Goal: Task Accomplishment & Management: Complete application form

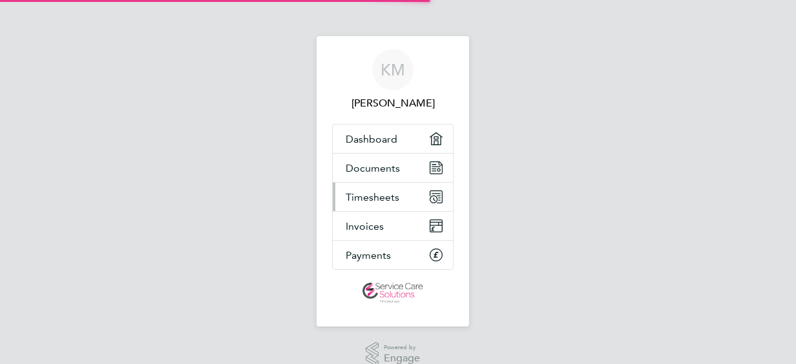
click at [394, 198] on span "Timesheets" at bounding box center [373, 197] width 54 height 12
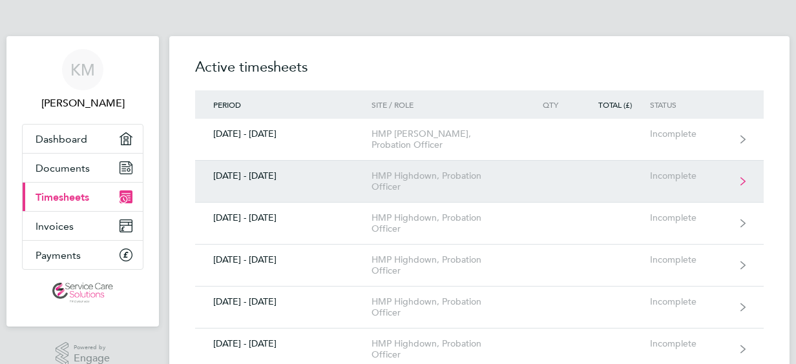
click at [562, 166] on link "[DATE] - [DATE] HMP Highdown, Probation Officer Incomplete" at bounding box center [479, 182] width 569 height 42
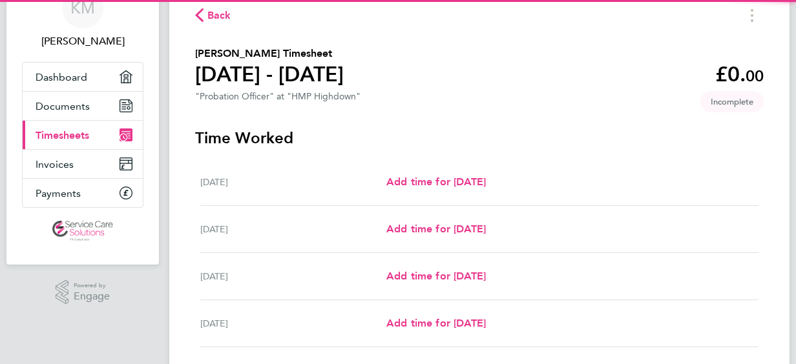
scroll to position [78, 0]
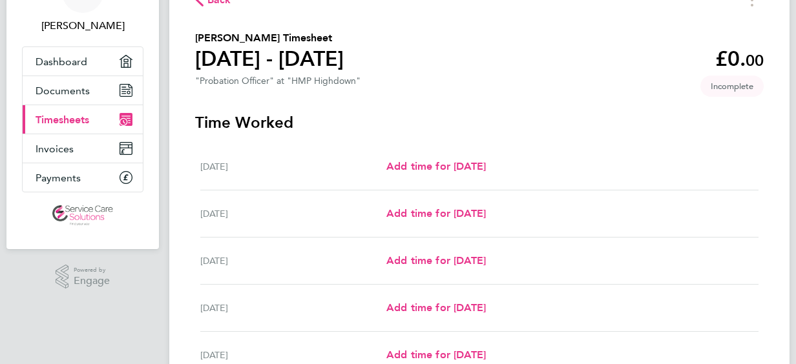
click at [212, 1] on span "Back" at bounding box center [219, 0] width 24 height 16
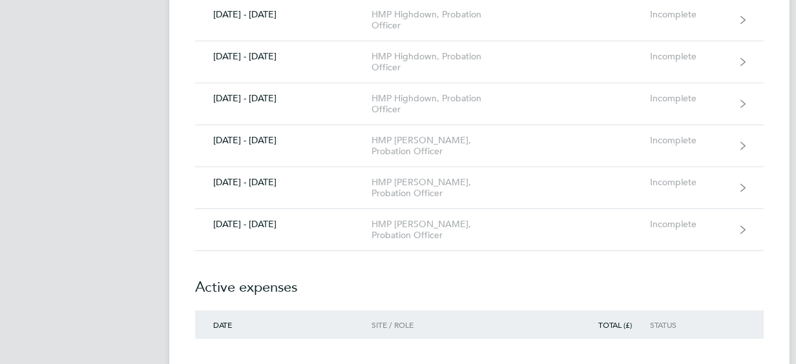
scroll to position [1267, 0]
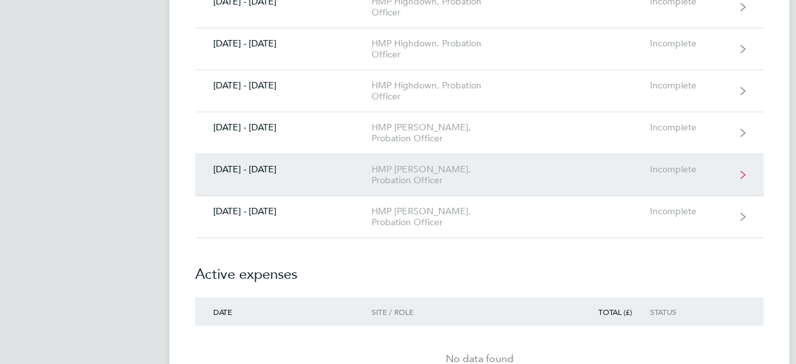
click at [394, 164] on div "HMP [PERSON_NAME], Probation Officer" at bounding box center [446, 175] width 148 height 22
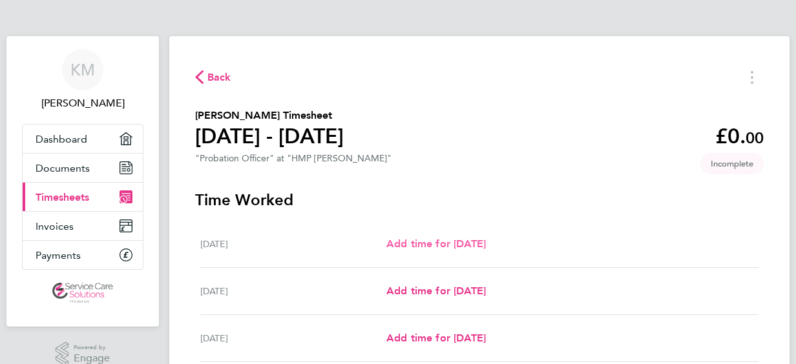
click at [425, 244] on span "Add time for [DATE]" at bounding box center [436, 244] width 100 height 12
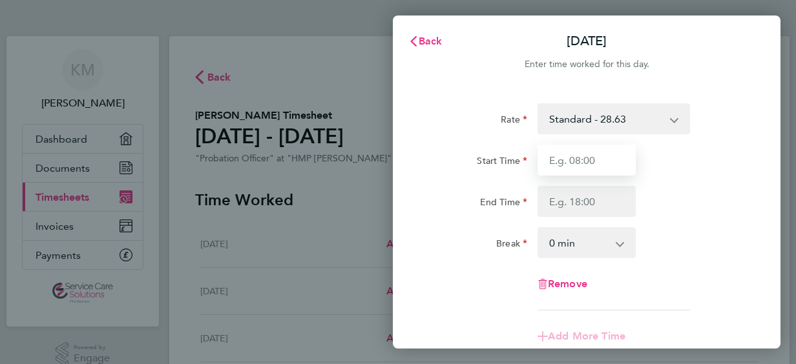
click at [597, 159] on input "Start Time" at bounding box center [587, 160] width 98 height 31
type input "08:00"
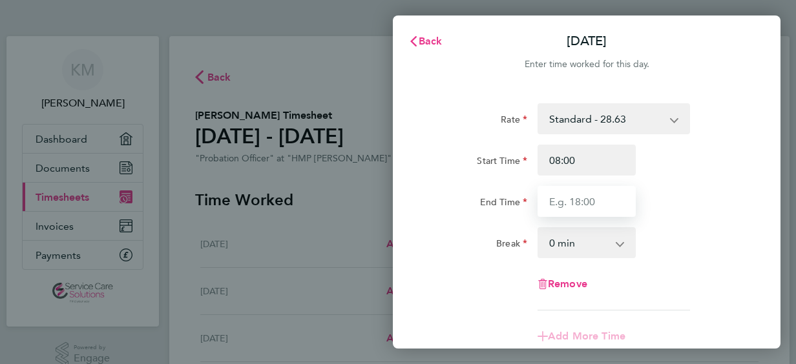
type input "16:00"
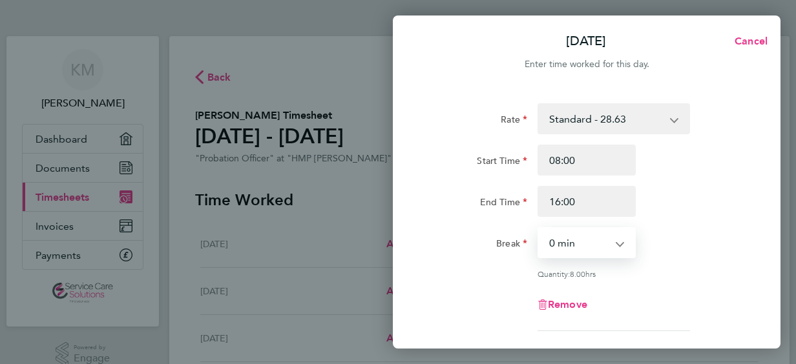
click at [580, 240] on select "0 min 15 min 30 min 45 min 60 min 75 min 90 min" at bounding box center [579, 243] width 80 height 28
select select "30"
click at [539, 229] on select "0 min 15 min 30 min 45 min 60 min 75 min 90 min" at bounding box center [579, 243] width 80 height 28
click at [722, 192] on div "End Time 16:00" at bounding box center [587, 201] width 326 height 31
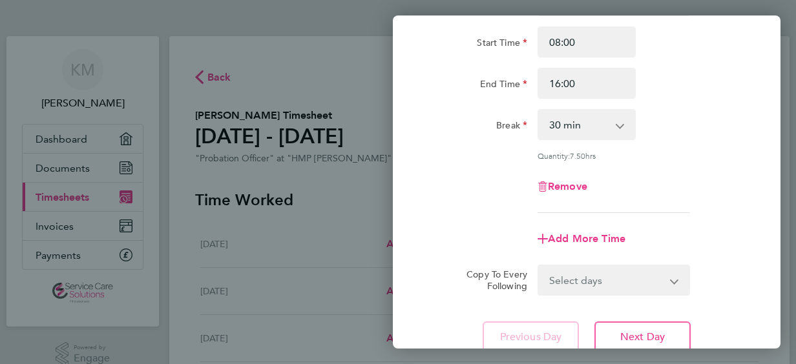
scroll to position [155, 0]
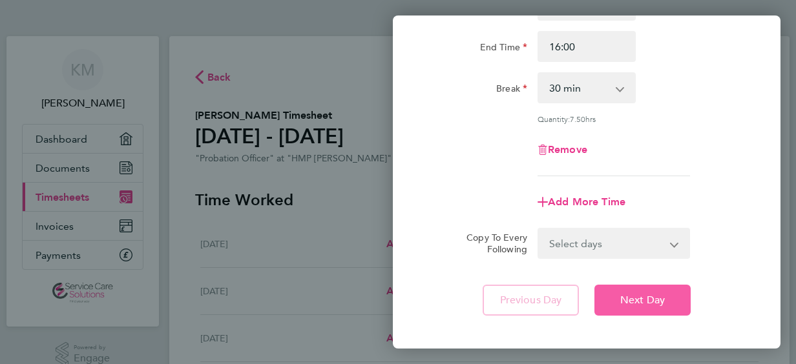
click at [670, 297] on button "Next Day" at bounding box center [643, 300] width 96 height 31
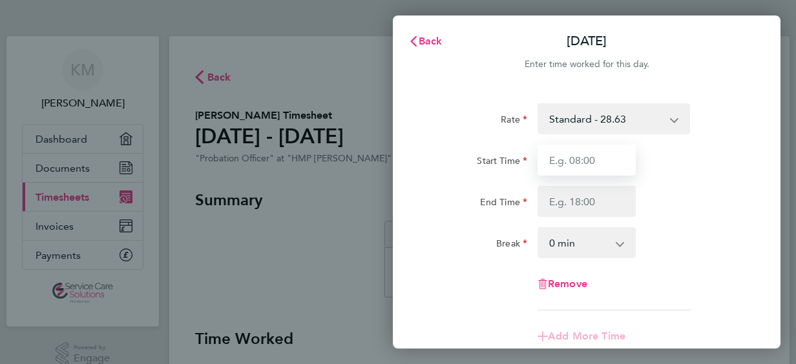
click at [587, 160] on input "Start Time" at bounding box center [587, 160] width 98 height 31
type input "08:00"
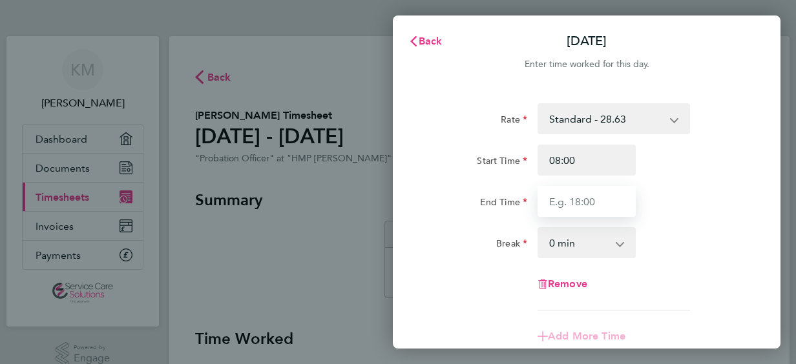
type input "16:00"
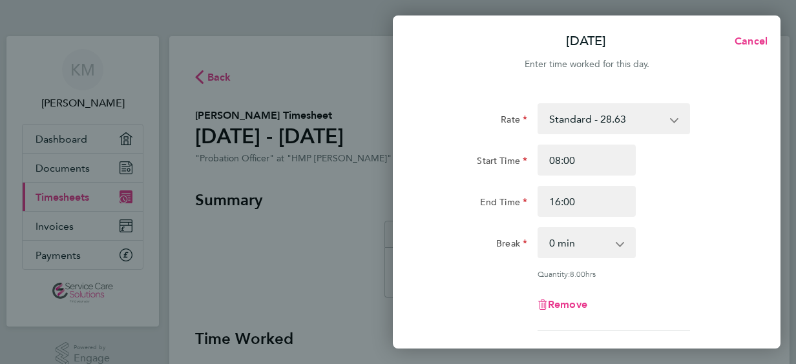
click at [609, 244] on select "0 min 15 min 30 min 45 min 60 min 75 min 90 min" at bounding box center [579, 243] width 80 height 28
select select "30"
click at [539, 229] on select "0 min 15 min 30 min 45 min 60 min 75 min 90 min" at bounding box center [579, 243] width 80 height 28
click at [679, 192] on div "End Time 16:00" at bounding box center [587, 201] width 326 height 31
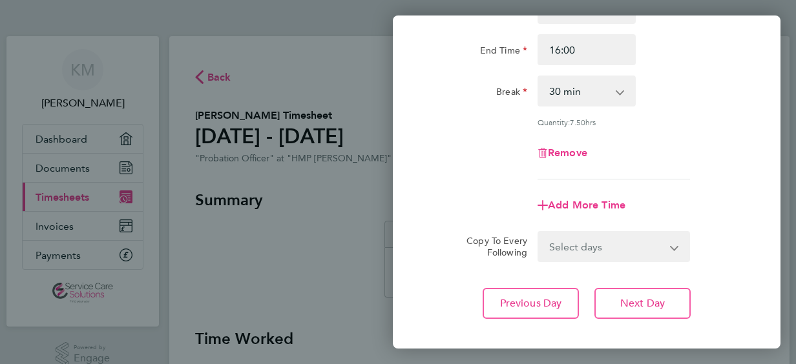
scroll to position [155, 0]
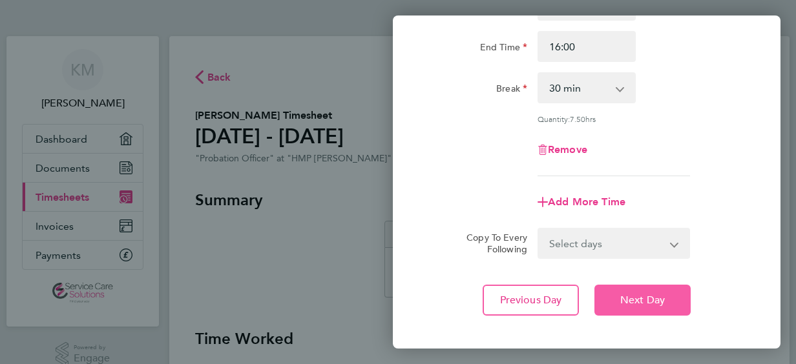
click at [681, 293] on button "Next Day" at bounding box center [643, 300] width 96 height 31
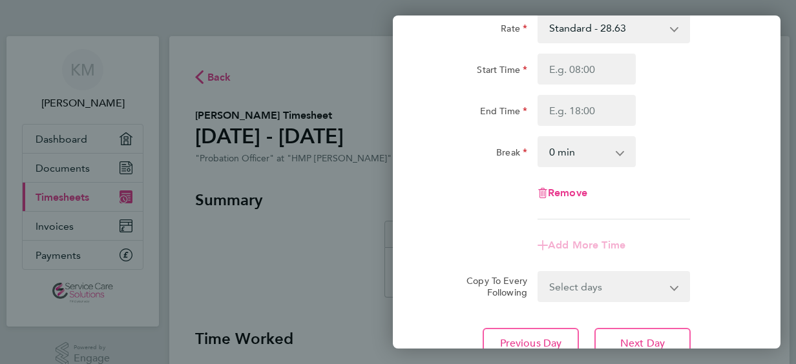
scroll to position [78, 0]
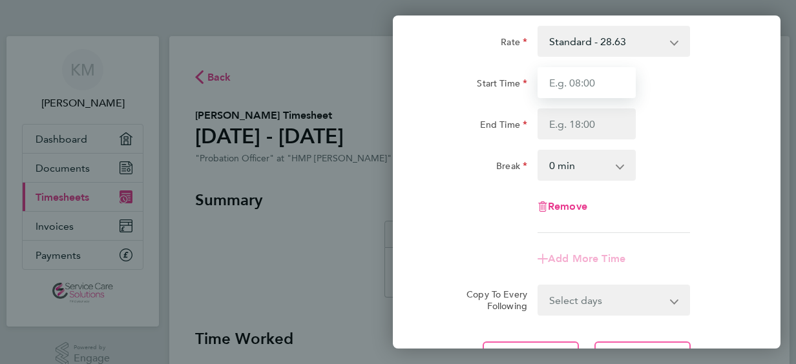
click at [591, 76] on input "Start Time" at bounding box center [587, 82] width 98 height 31
type input "08:00"
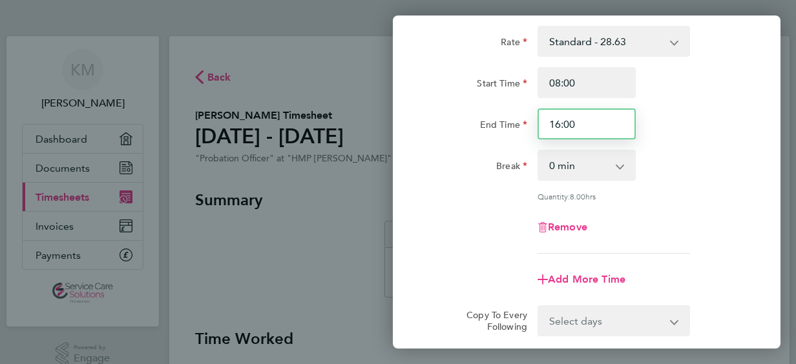
click at [594, 125] on input "16:00" at bounding box center [587, 124] width 98 height 31
type input "1"
type input "18:30"
click at [630, 173] on app-icon-cross-button at bounding box center [627, 165] width 16 height 28
click at [604, 167] on select "0 min 15 min 30 min 45 min 60 min 75 min 90 min" at bounding box center [579, 165] width 80 height 28
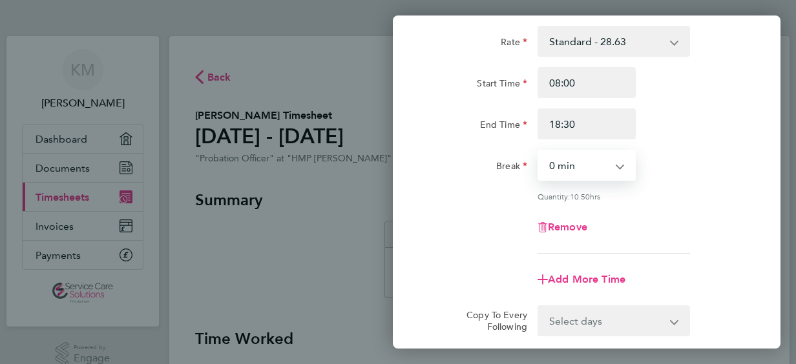
select select "30"
click at [539, 151] on select "0 min 15 min 30 min 45 min 60 min 75 min 90 min" at bounding box center [579, 165] width 80 height 28
click at [416, 215] on div "Rate Standard - 28.63 Start Time 08:00 End Time 18:30 Break 0 min 15 min 30 min…" at bounding box center [587, 209] width 388 height 399
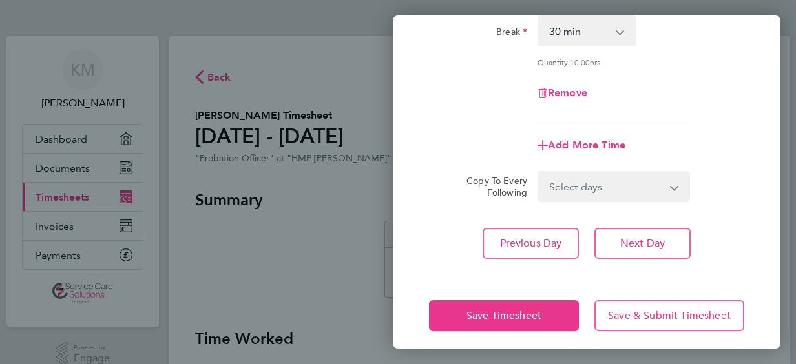
scroll to position [219, 0]
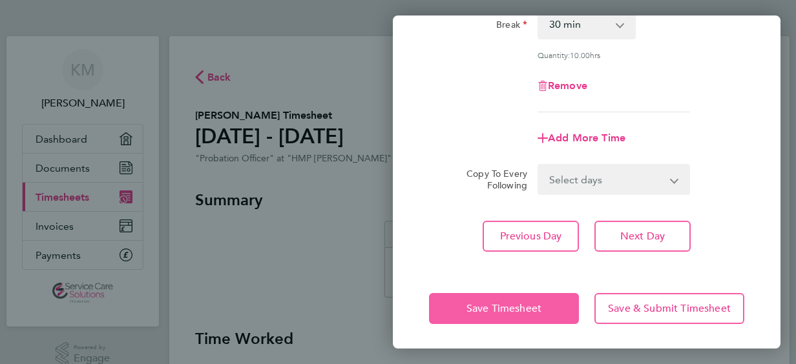
click at [465, 295] on button "Save Timesheet" at bounding box center [504, 308] width 150 height 31
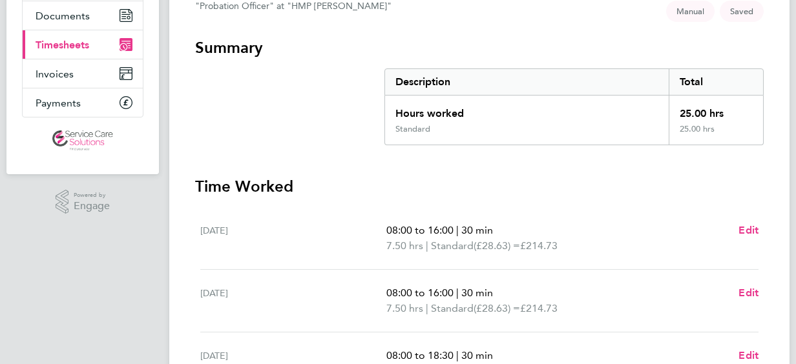
scroll to position [155, 0]
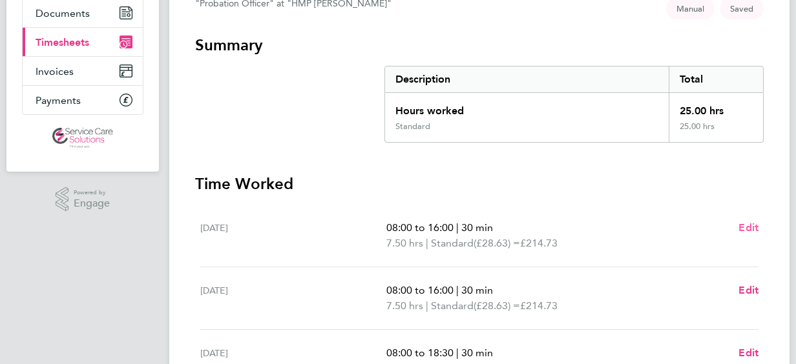
click at [749, 227] on span "Edit" at bounding box center [749, 228] width 20 height 12
select select "30"
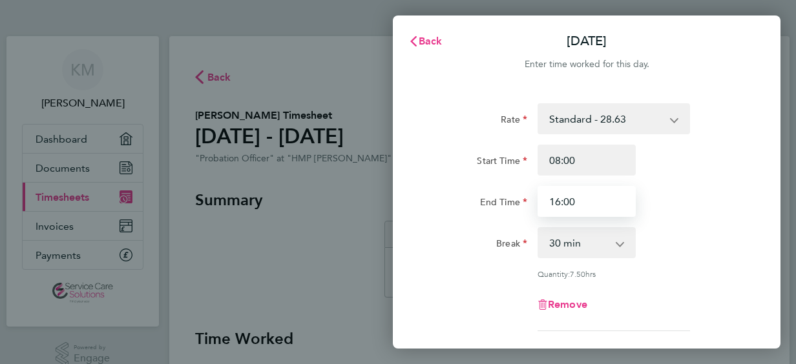
click at [582, 198] on input "16:00" at bounding box center [587, 201] width 98 height 31
type input "1"
type input "18:30"
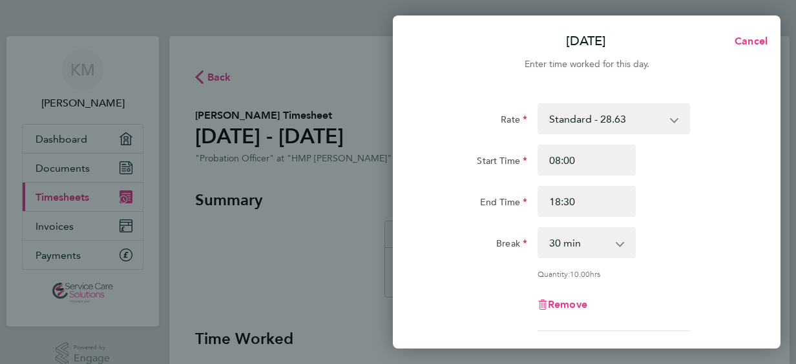
click at [406, 189] on div "Rate Standard - 28.63 Start Time 08:00 End Time 18:30 Break 0 min 15 min 30 min…" at bounding box center [587, 287] width 388 height 399
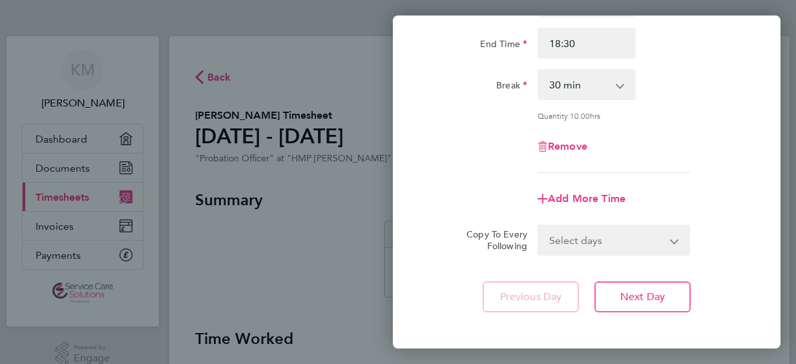
scroll to position [181, 0]
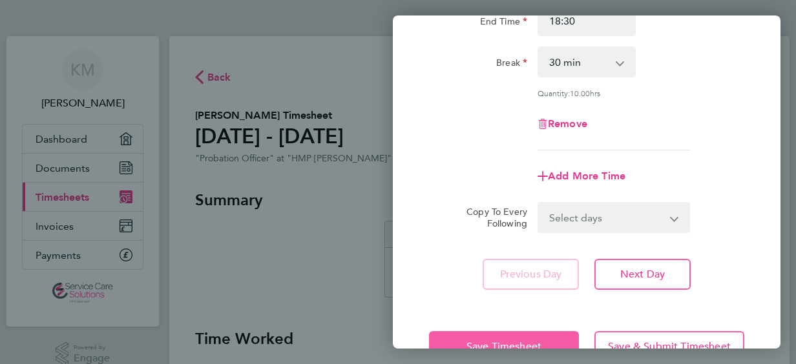
click at [443, 332] on button "Save Timesheet" at bounding box center [504, 347] width 150 height 31
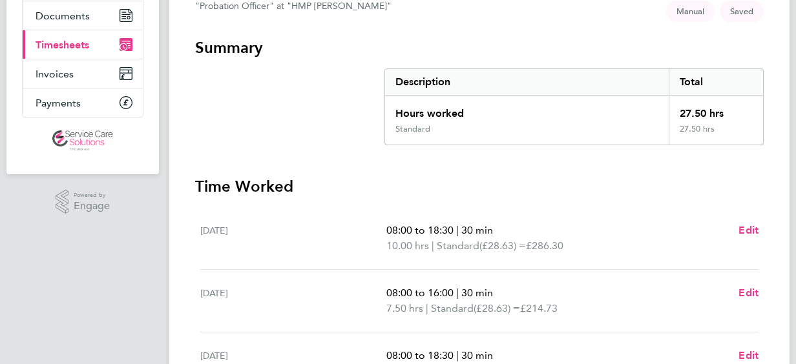
scroll to position [155, 0]
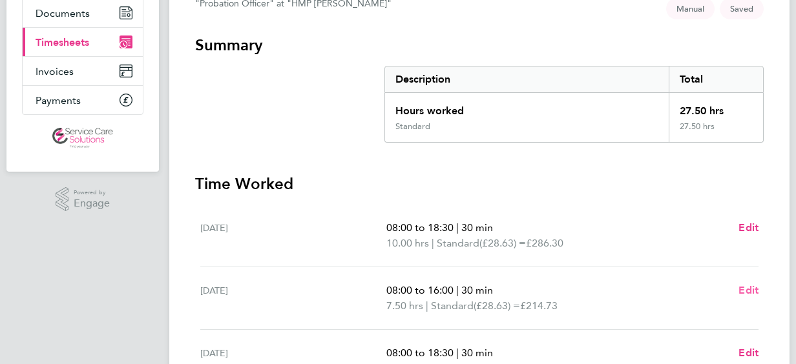
click at [749, 293] on span "Edit" at bounding box center [749, 290] width 20 height 12
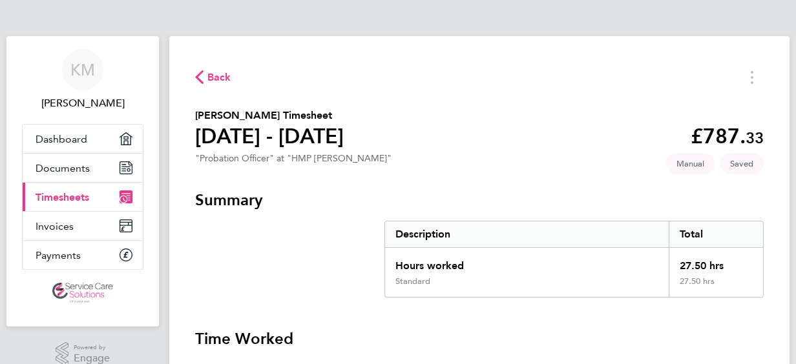
select select "30"
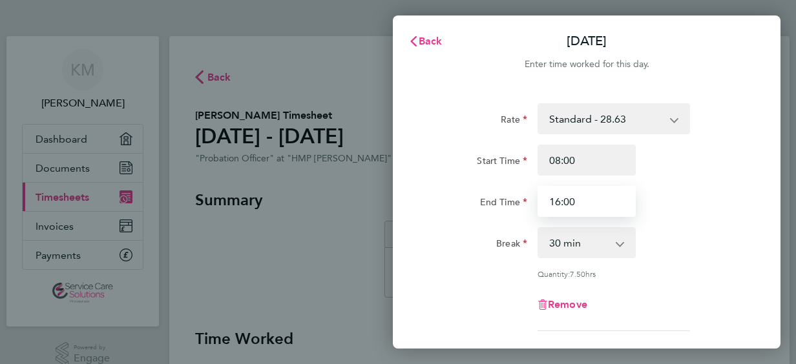
click at [570, 198] on input "16:00" at bounding box center [587, 201] width 98 height 31
click at [580, 200] on input "16:00" at bounding box center [587, 201] width 98 height 31
type input "1"
type input "18:30"
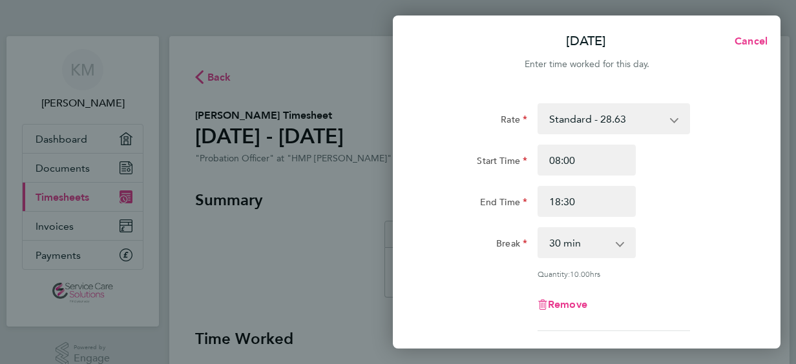
click at [416, 187] on div "Rate Standard - 28.63 Start Time 08:00 End Time 18:30 Break 0 min 15 min 30 min…" at bounding box center [587, 287] width 388 height 399
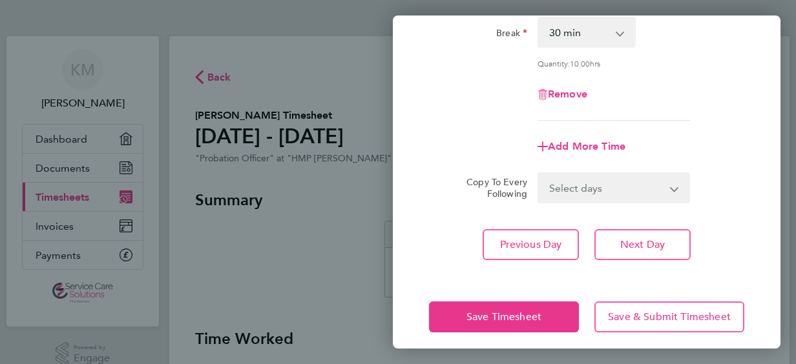
scroll to position [219, 0]
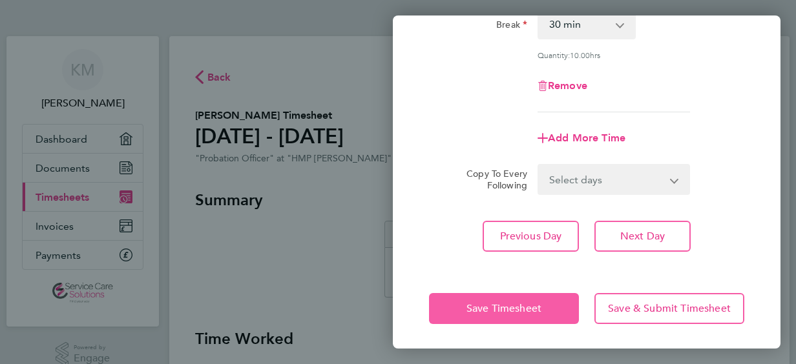
click at [465, 301] on button "Save Timesheet" at bounding box center [504, 308] width 150 height 31
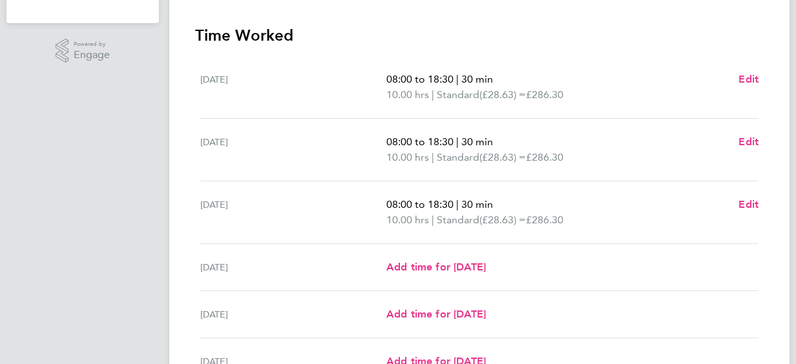
scroll to position [310, 0]
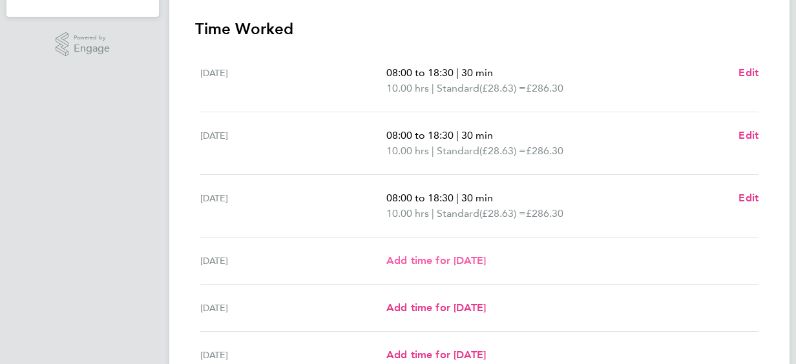
click at [464, 259] on span "Add time for [DATE]" at bounding box center [436, 261] width 100 height 12
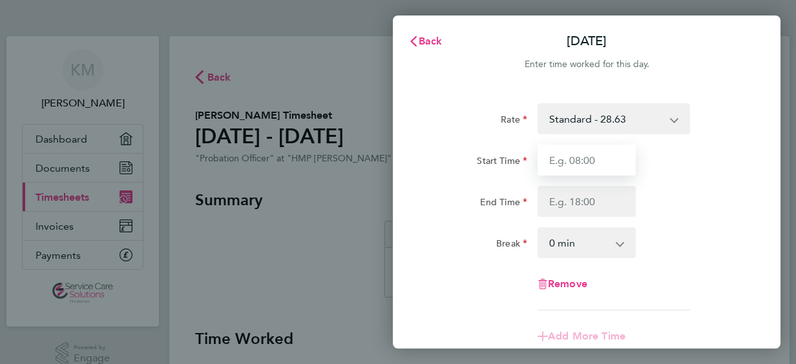
click at [569, 173] on input "Start Time" at bounding box center [587, 160] width 98 height 31
type input "08:00"
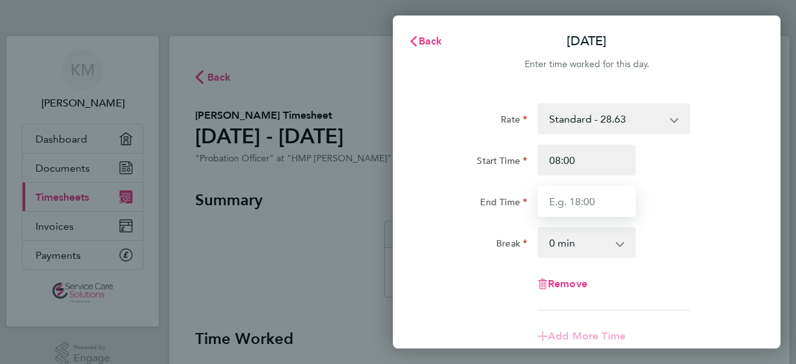
type input "18:30"
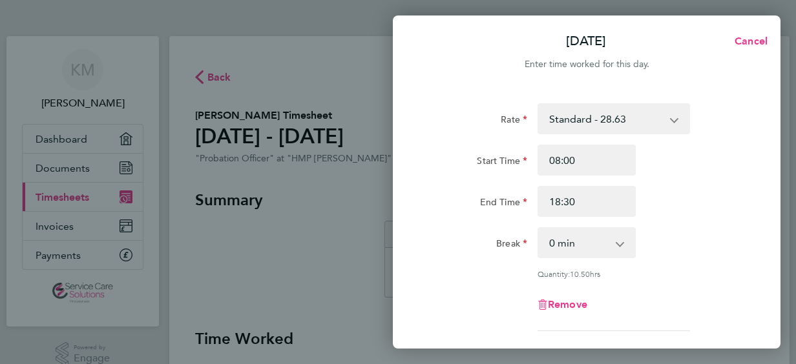
click at [566, 248] on select "0 min 15 min 30 min 45 min 60 min 75 min 90 min" at bounding box center [579, 243] width 80 height 28
select select "30"
click at [539, 229] on select "0 min 15 min 30 min 45 min 60 min 75 min 90 min" at bounding box center [579, 243] width 80 height 28
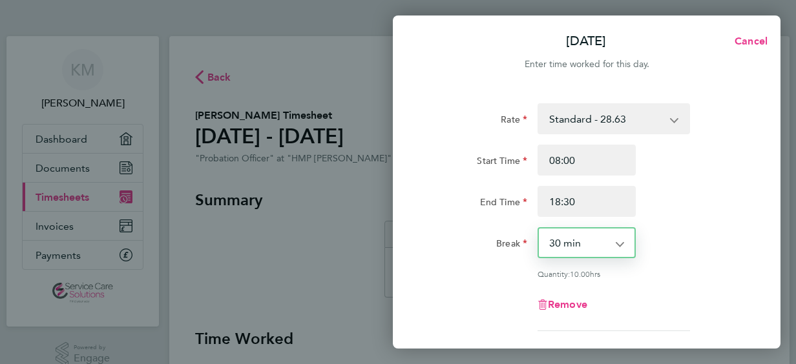
click at [439, 210] on div "End Time" at bounding box center [478, 199] width 98 height 26
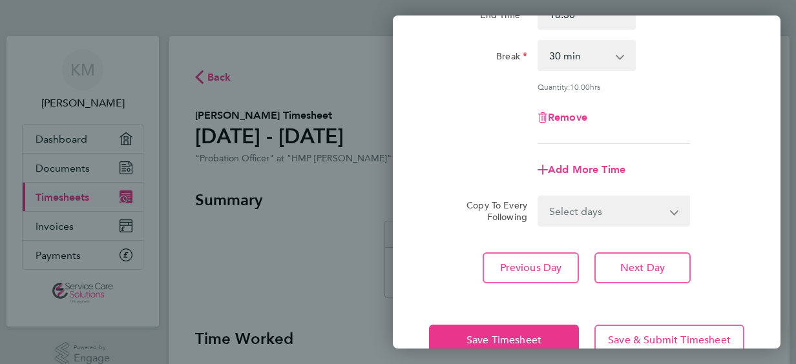
scroll to position [207, 0]
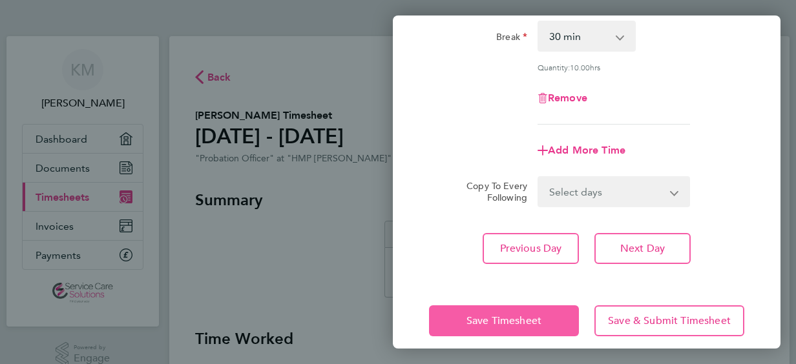
click at [449, 312] on button "Save Timesheet" at bounding box center [504, 321] width 150 height 31
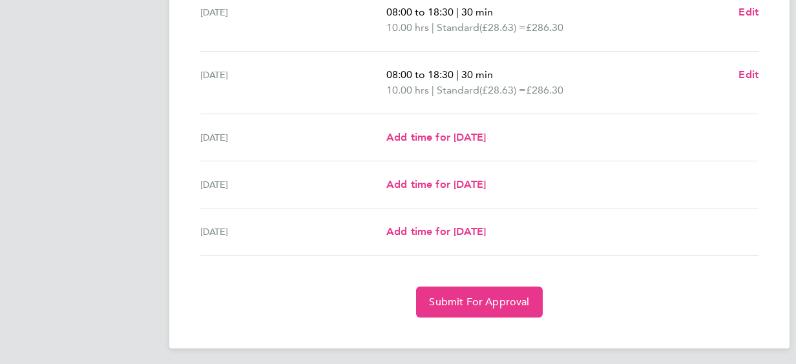
scroll to position [500, 0]
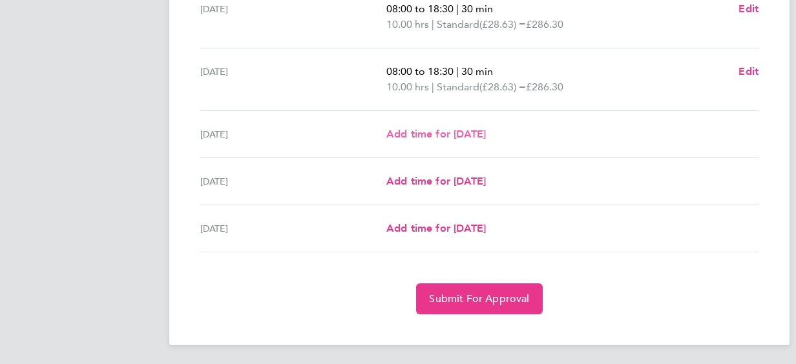
click at [471, 134] on span "Add time for [DATE]" at bounding box center [436, 134] width 100 height 12
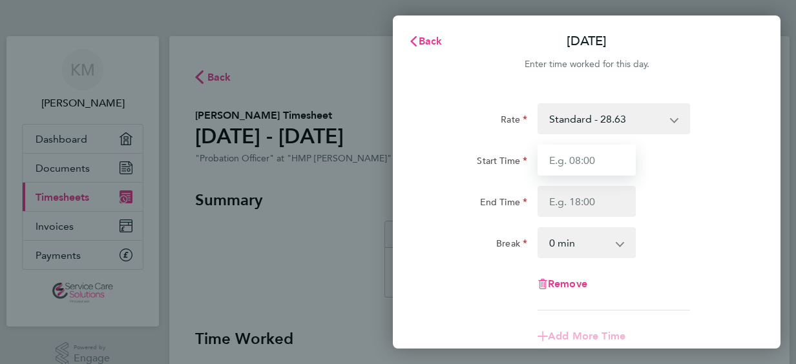
click at [564, 156] on input "Start Time" at bounding box center [587, 160] width 98 height 31
type input "08:00"
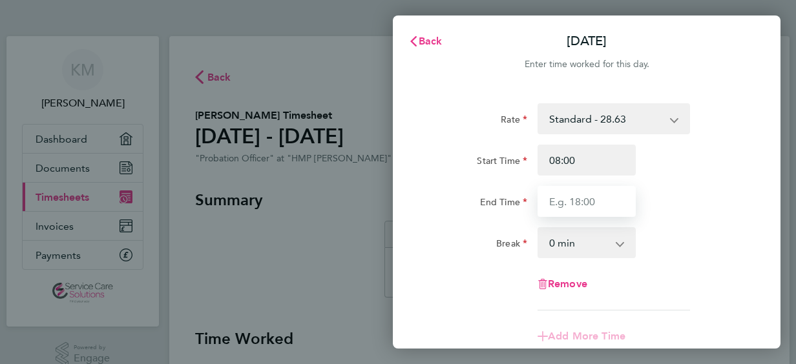
type input "18:30"
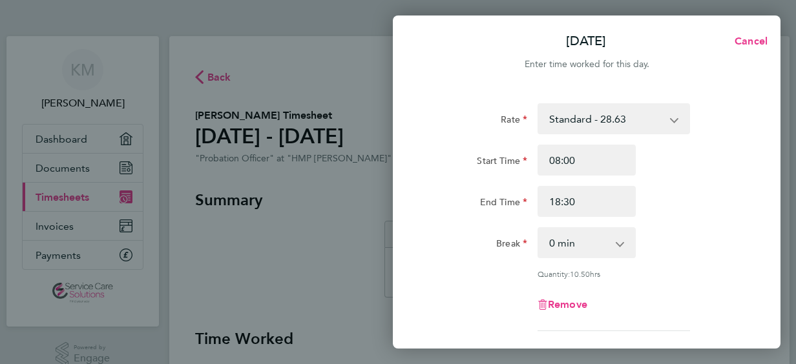
click at [581, 243] on select "0 min 15 min 30 min 45 min 60 min 75 min 90 min" at bounding box center [579, 243] width 80 height 28
select select "30"
click at [539, 229] on select "0 min 15 min 30 min 45 min 60 min 75 min 90 min" at bounding box center [579, 243] width 80 height 28
click at [421, 184] on div "Rate Standard - 28.63 Start Time 08:00 End Time 18:30 Break 0 min 15 min 30 min…" at bounding box center [587, 287] width 388 height 399
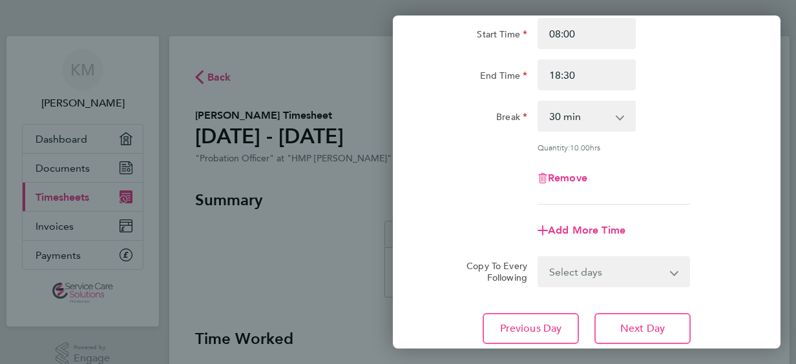
scroll to position [219, 0]
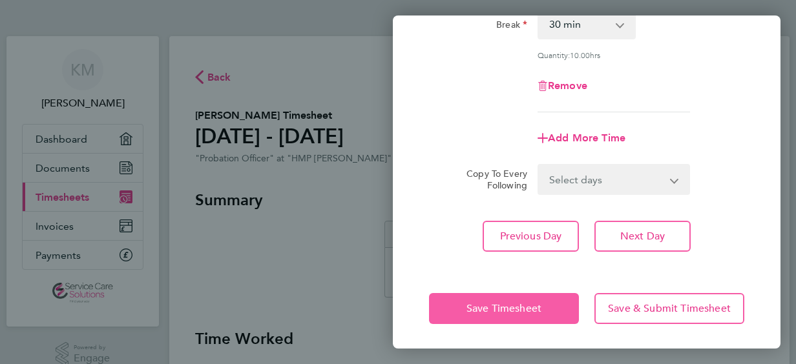
click at [440, 293] on button "Save Timesheet" at bounding box center [504, 308] width 150 height 31
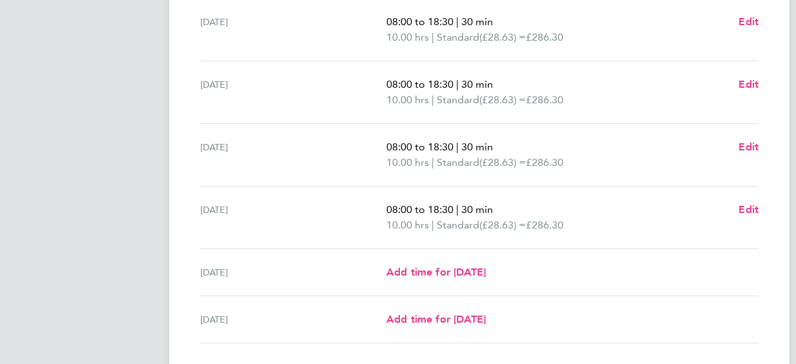
scroll to position [439, 0]
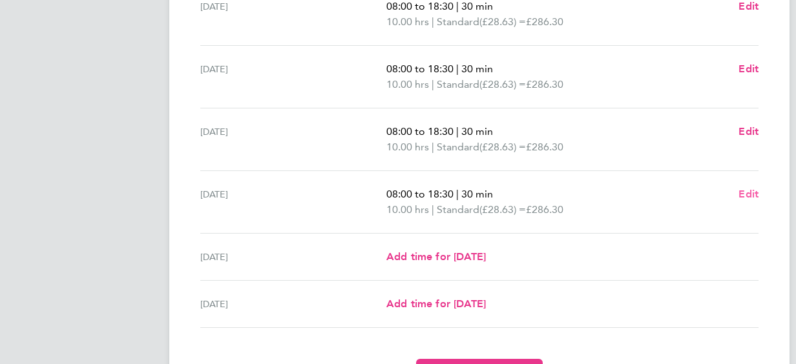
click at [754, 188] on span "Edit" at bounding box center [749, 194] width 20 height 12
select select "30"
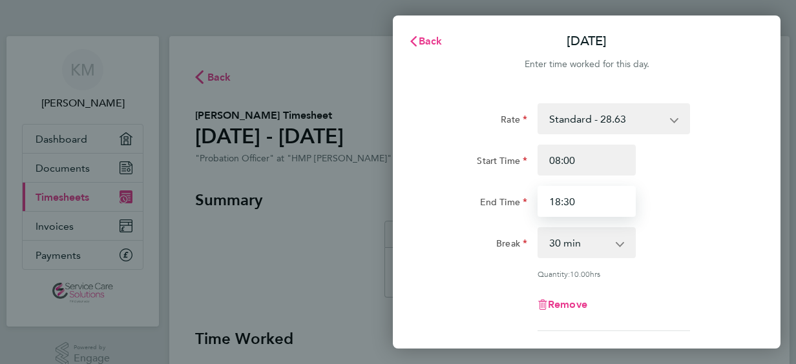
click at [583, 206] on input "18:30" at bounding box center [587, 201] width 98 height 31
type input "1"
type input "17:30"
click at [448, 208] on div "End Time" at bounding box center [478, 199] width 98 height 26
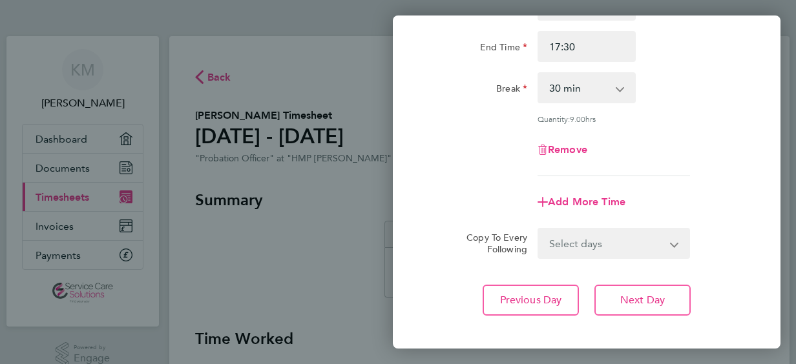
scroll to position [219, 0]
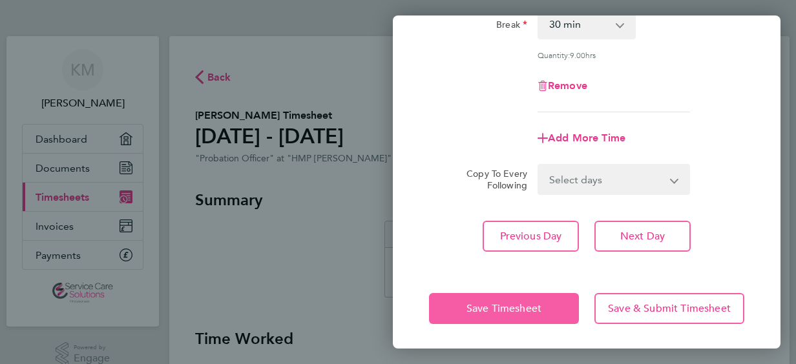
click at [455, 301] on button "Save Timesheet" at bounding box center [504, 308] width 150 height 31
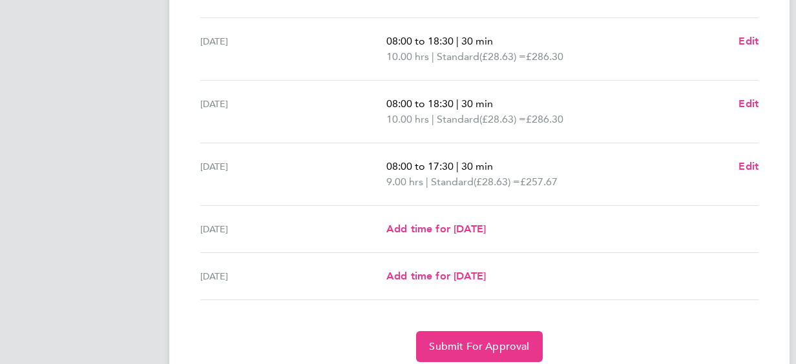
scroll to position [515, 0]
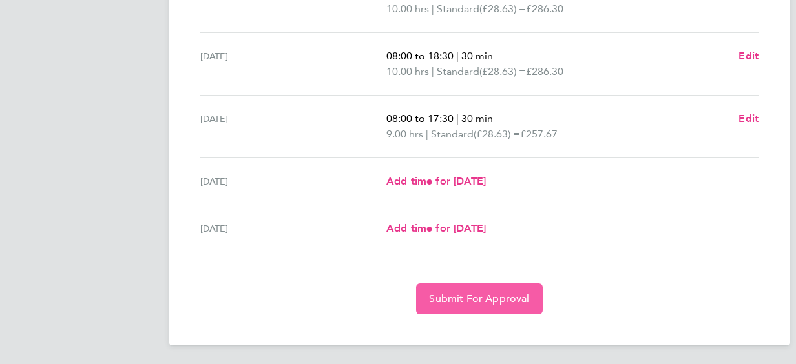
click at [481, 301] on span "Submit For Approval" at bounding box center [479, 299] width 100 height 13
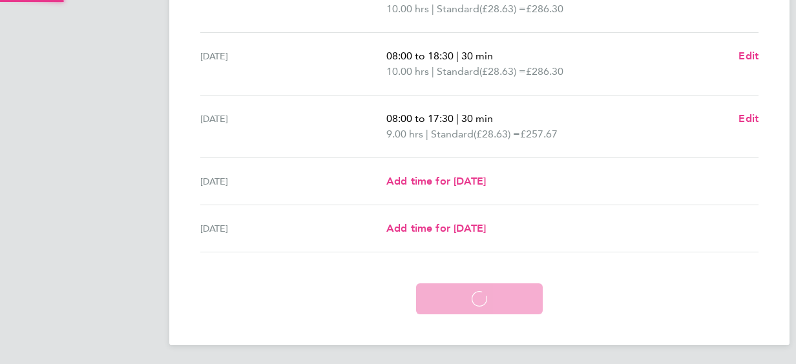
scroll to position [453, 0]
